Goal: Information Seeking & Learning: Learn about a topic

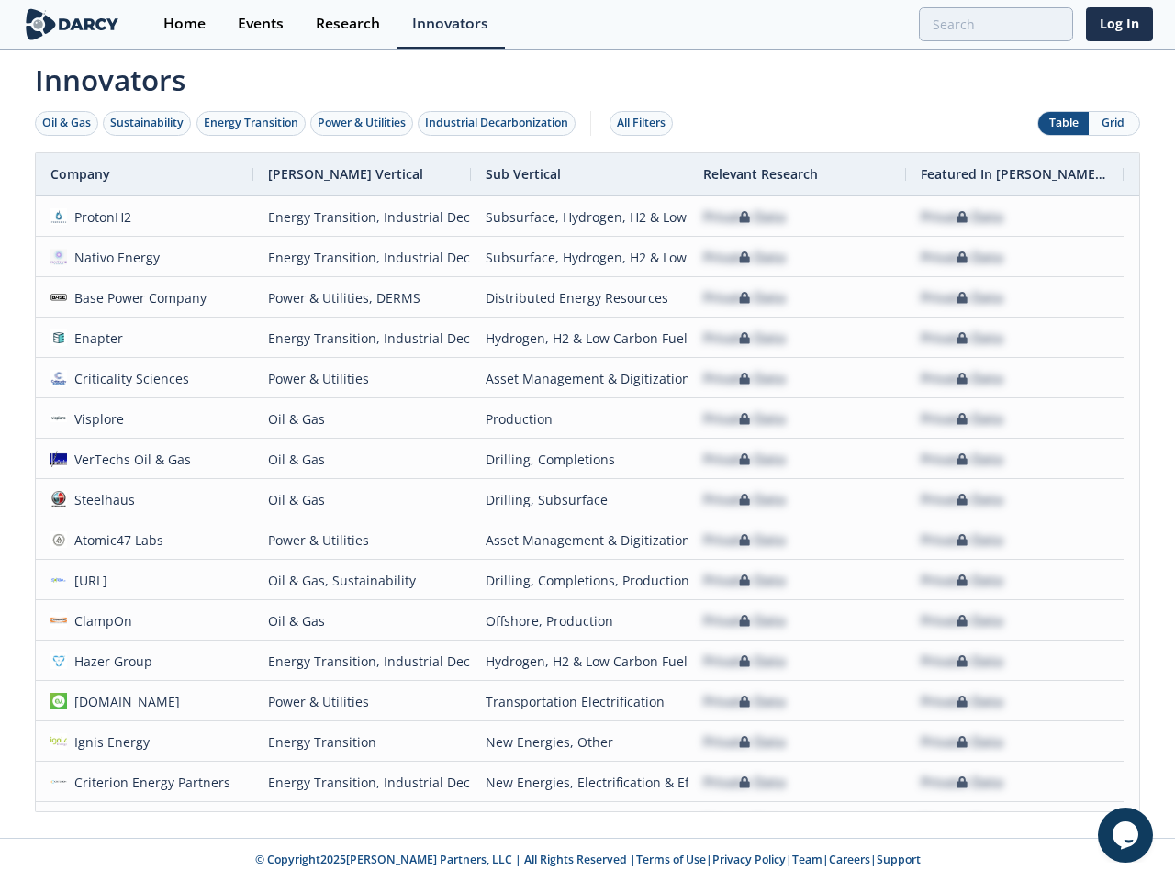
click at [67, 123] on div "Oil & Gas" at bounding box center [66, 123] width 49 height 17
click at [148, 123] on div "Sustainability" at bounding box center [146, 123] width 73 height 17
click at [251, 123] on div "Energy Transition" at bounding box center [251, 123] width 95 height 17
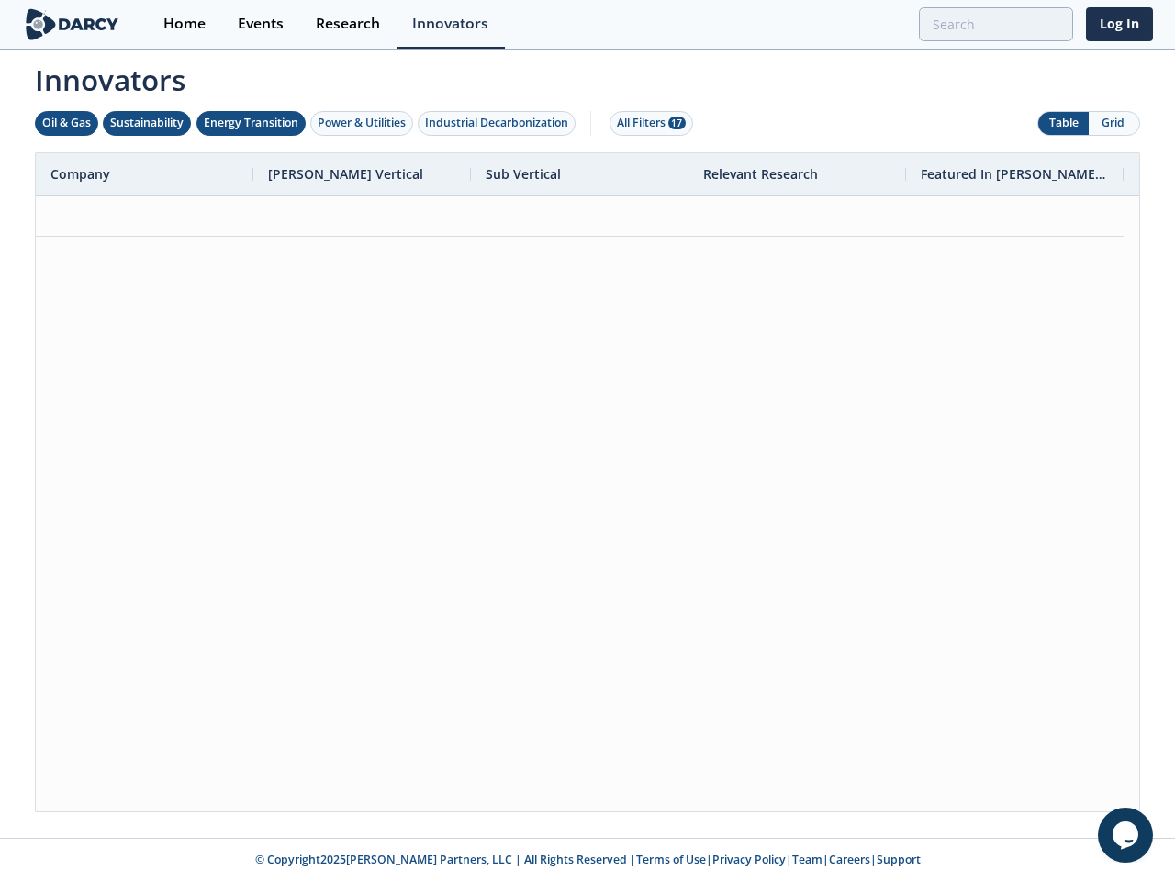
click at [363, 123] on div "Power & Utilities" at bounding box center [362, 123] width 88 height 17
click at [500, 123] on div "Industrial Decarbonization" at bounding box center [496, 123] width 143 height 17
